Goal: Task Accomplishment & Management: Complete application form

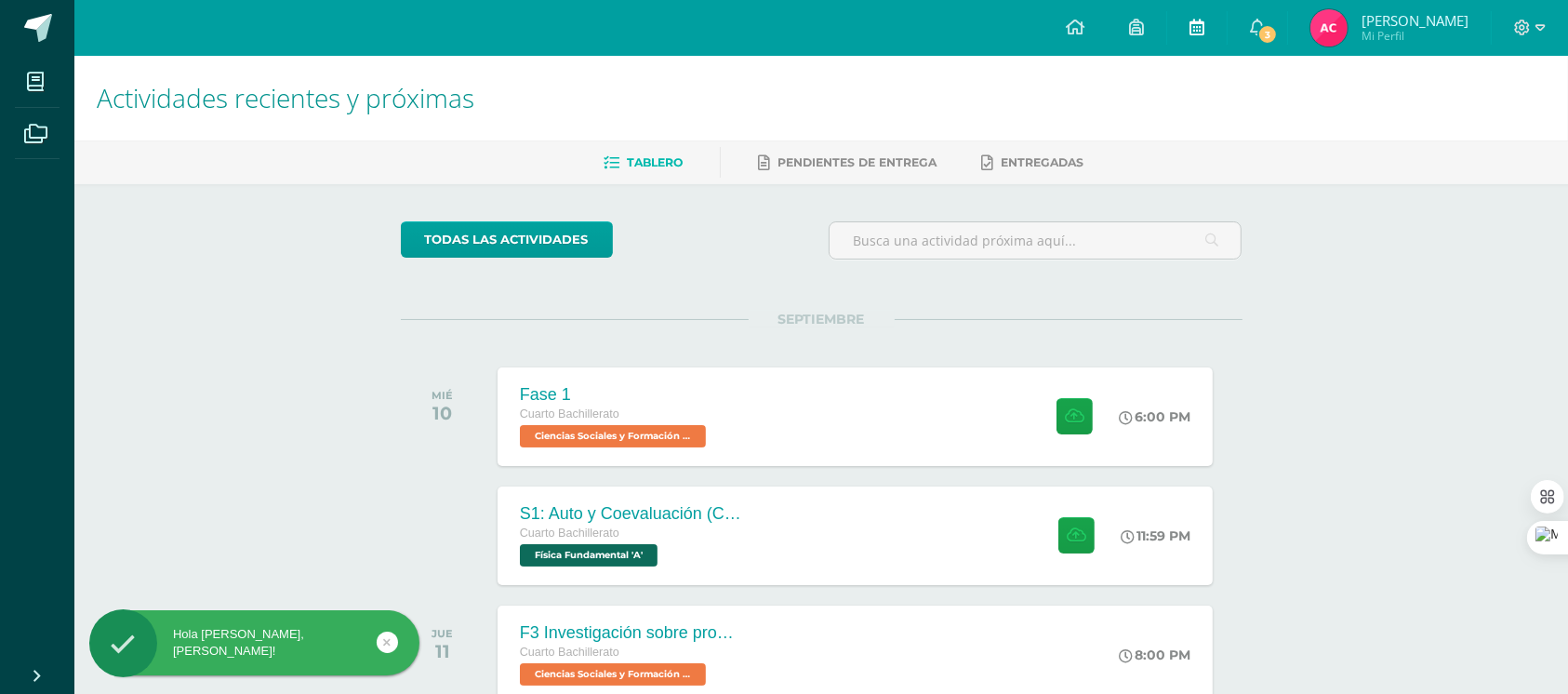
click at [1227, 28] on link at bounding box center [1197, 27] width 59 height 56
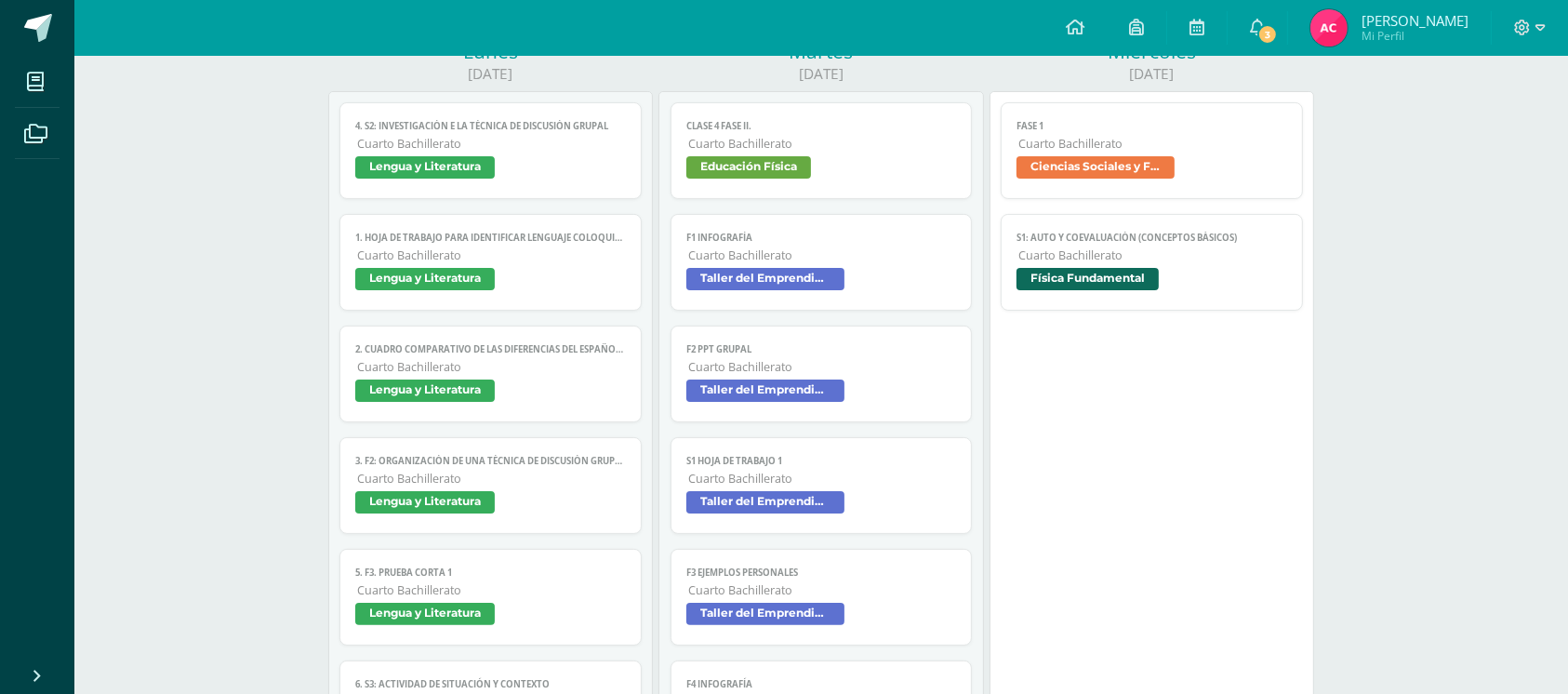
scroll to position [267, 0]
click at [1085, 277] on span "Física Fundamental" at bounding box center [1088, 279] width 142 height 23
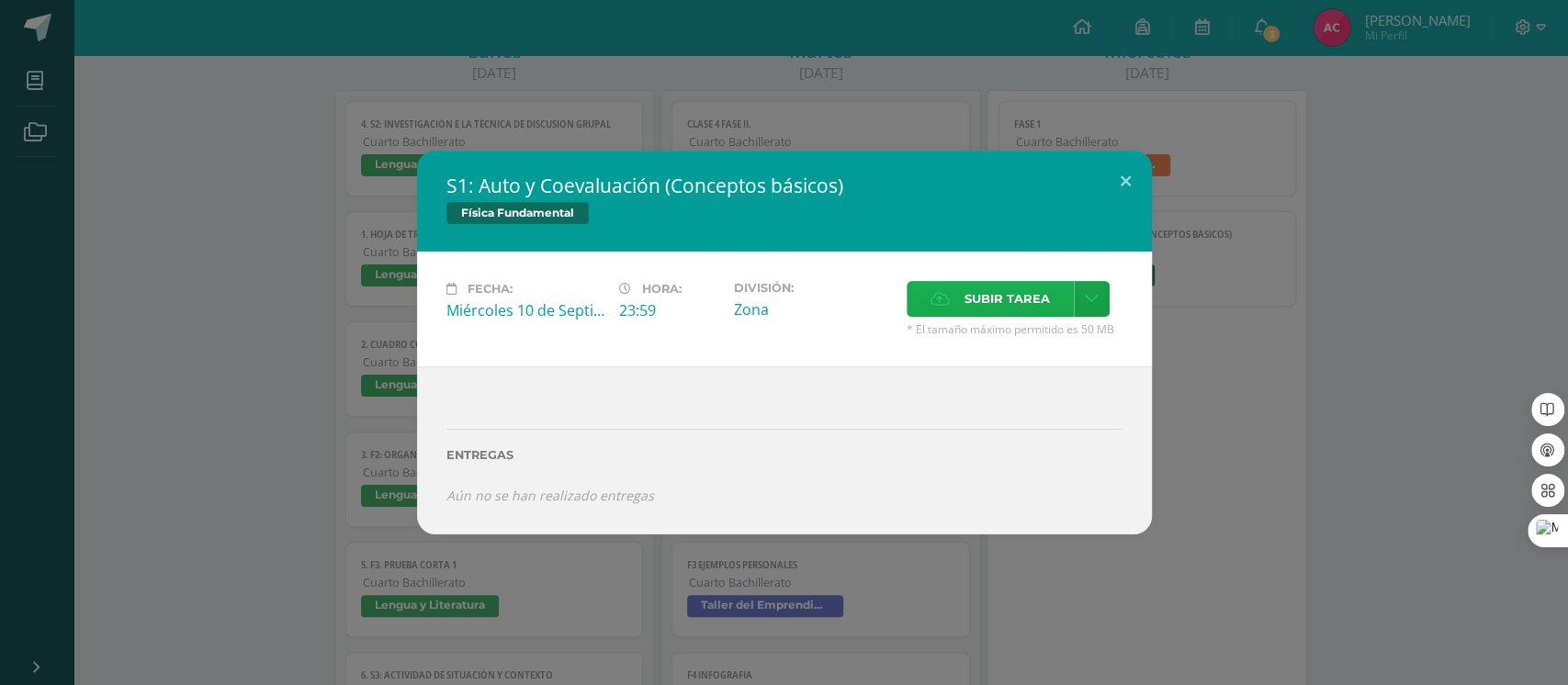
click at [955, 297] on label "Subir tarea" at bounding box center [990, 298] width 167 height 36
click at [0, 0] on input "Subir tarea" at bounding box center [0, 0] width 0 height 0
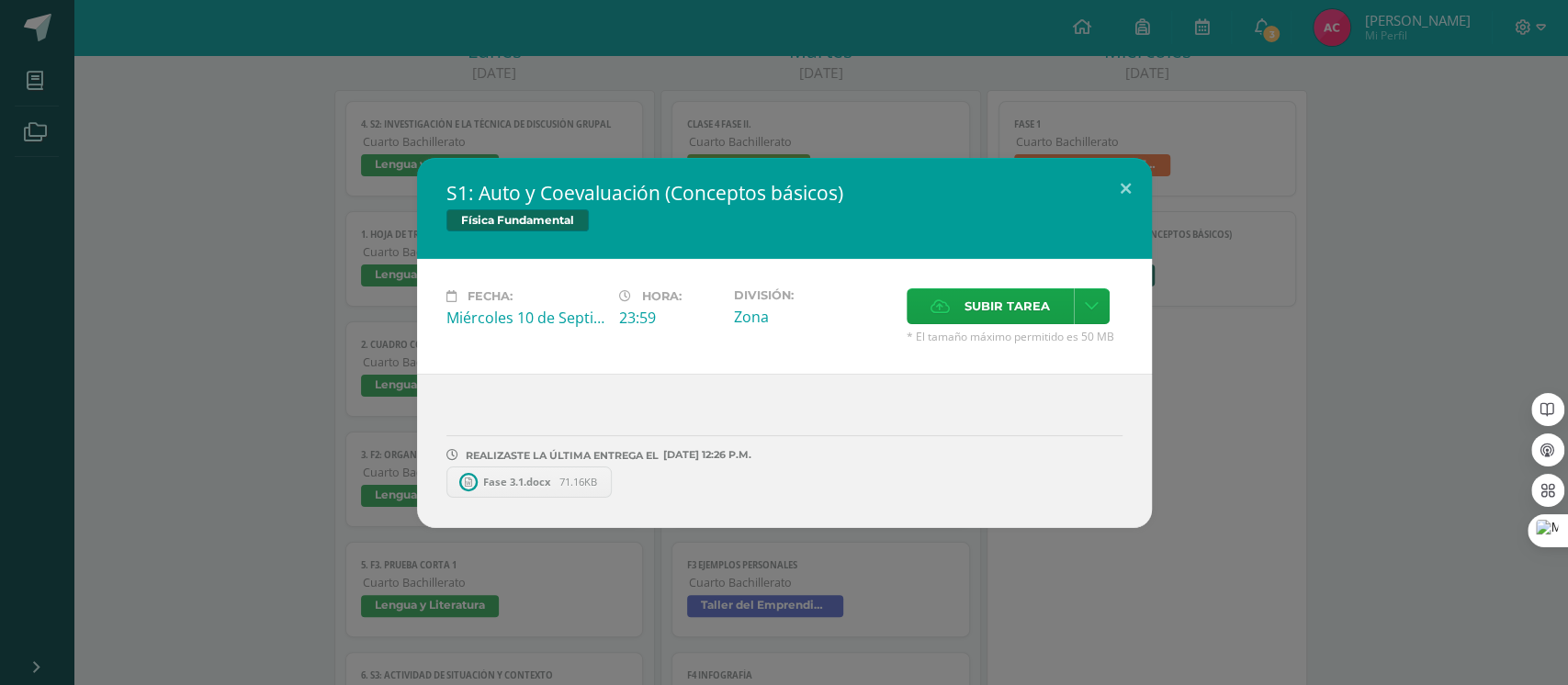
click at [526, 490] on link "Fase 3.1.docx 71.16KB" at bounding box center [529, 482] width 166 height 32
click at [1116, 187] on button at bounding box center [1125, 189] width 52 height 62
